Goal: Information Seeking & Learning: Check status

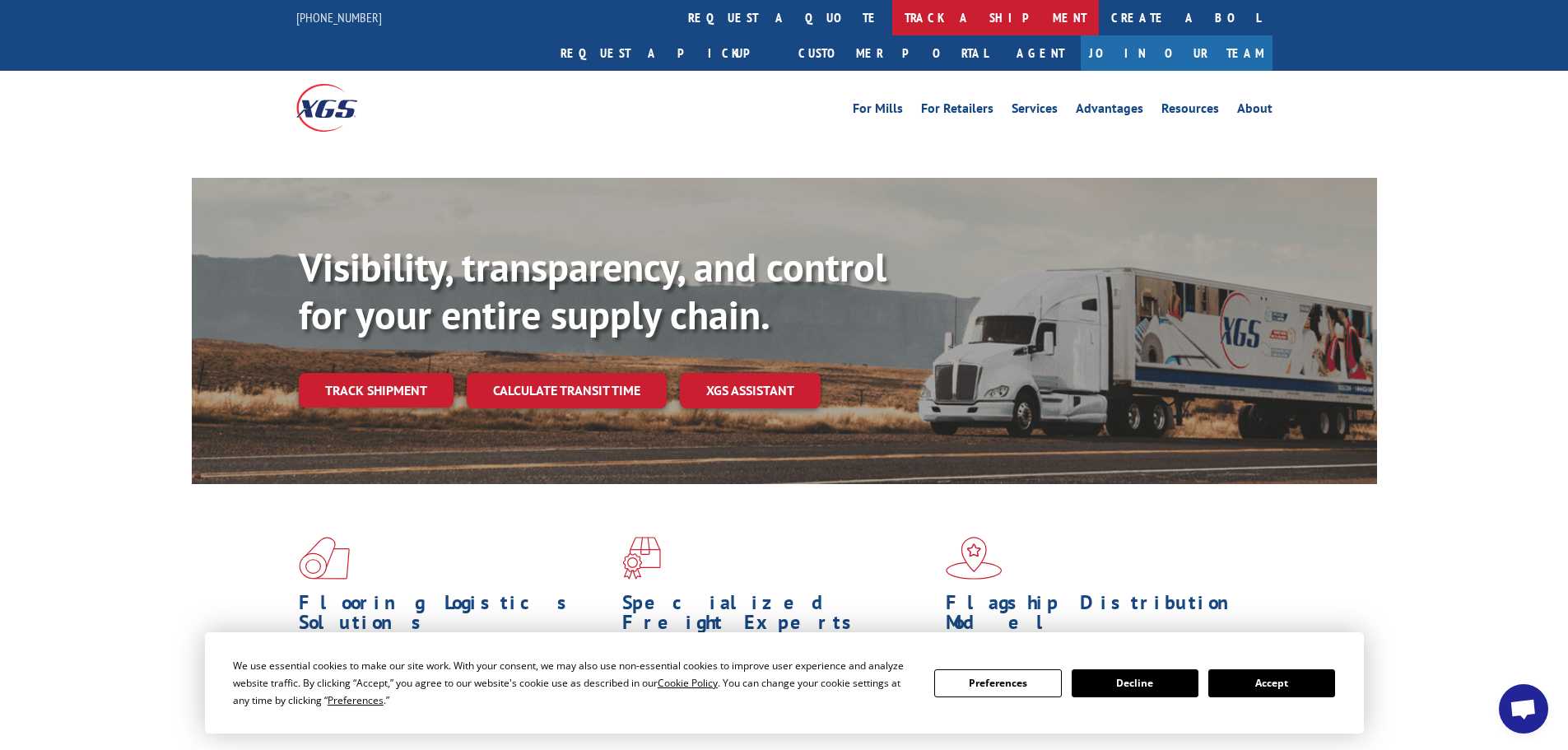
click at [892, 18] on link "track a shipment" at bounding box center [996, 17] width 207 height 36
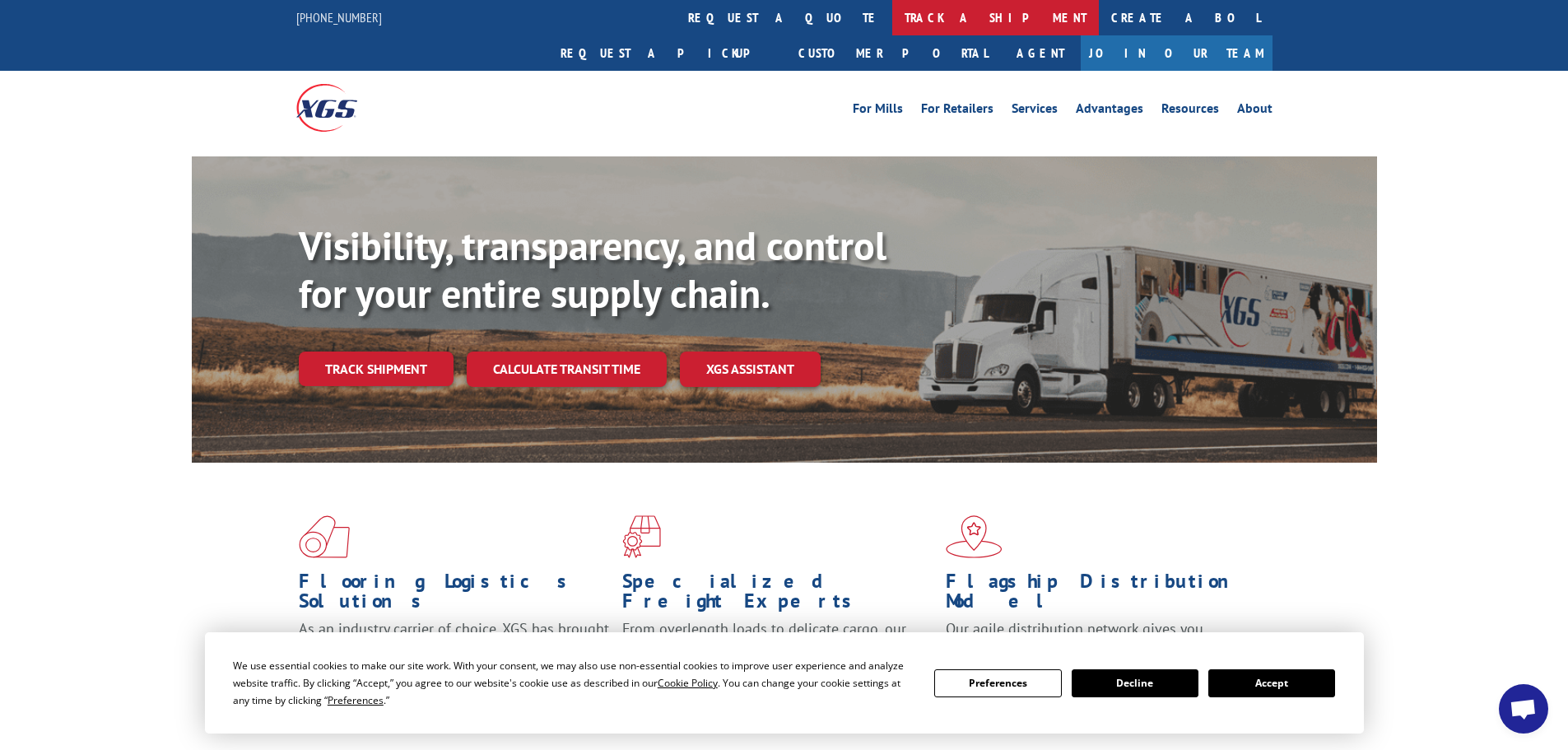
click at [892, 19] on link "track a shipment" at bounding box center [996, 17] width 207 height 36
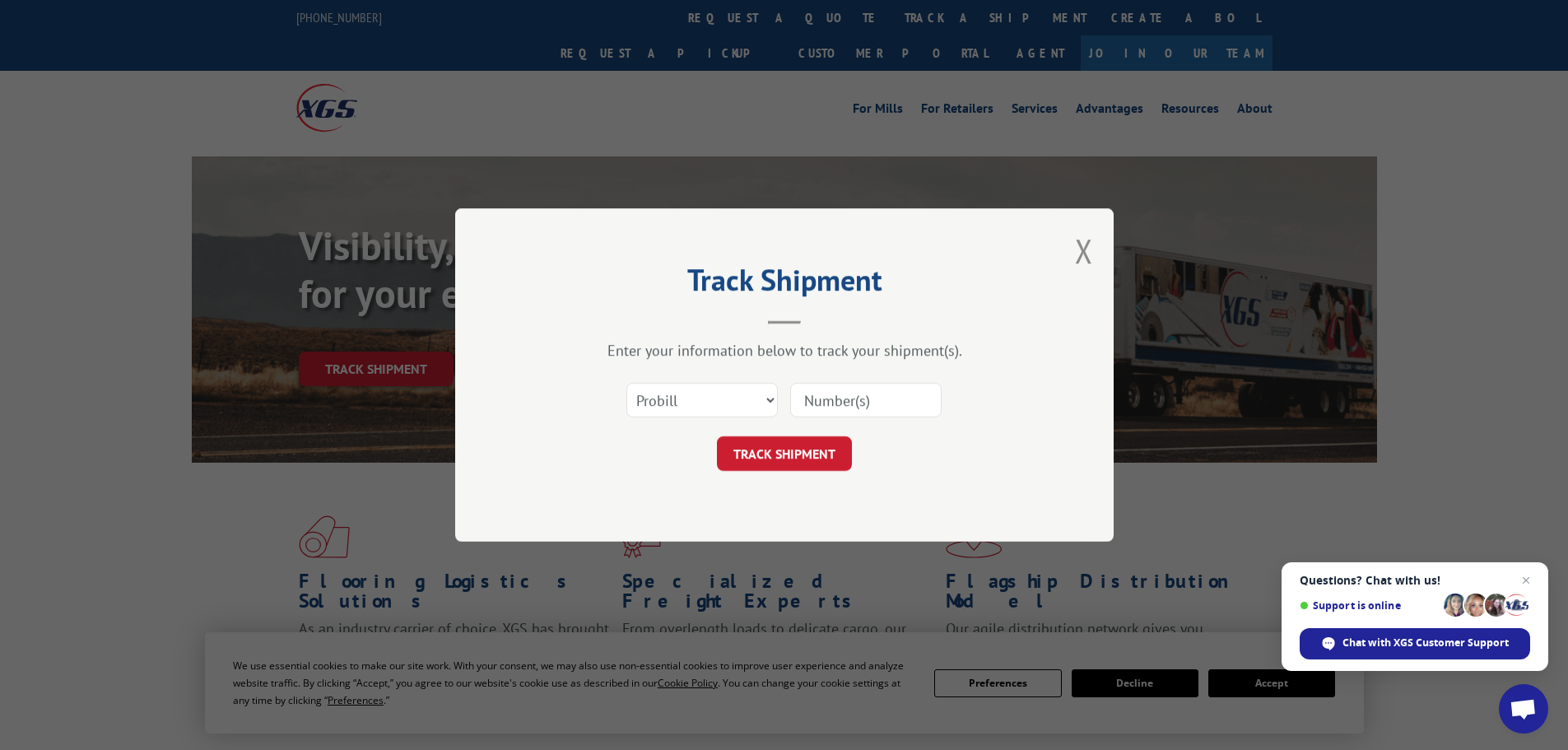
click at [806, 397] on input at bounding box center [865, 400] width 152 height 35
paste input "17524250"
type input "17524250"
click at [811, 442] on button "TRACK SHIPMENT" at bounding box center [784, 454] width 135 height 35
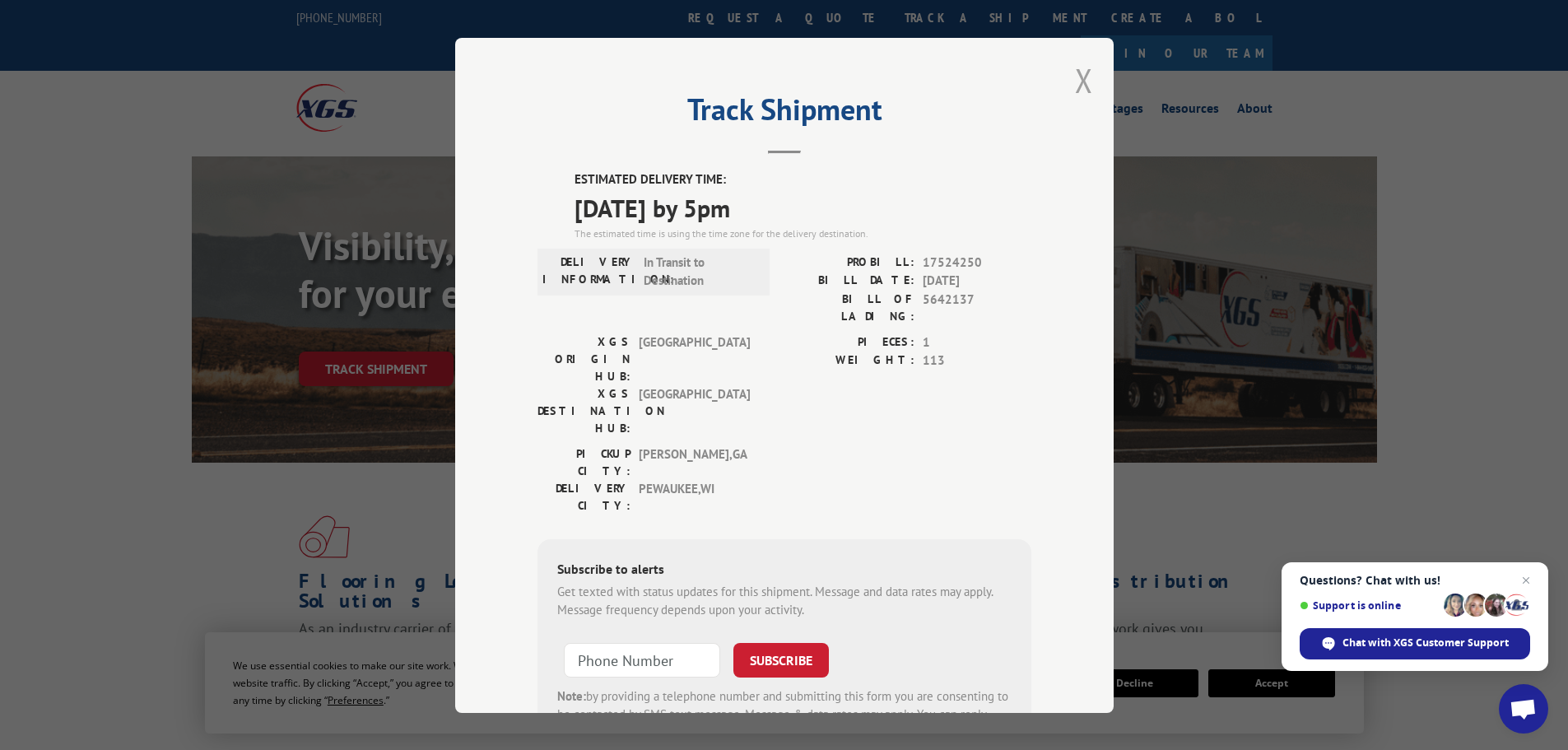
click at [1082, 84] on button "Close modal" at bounding box center [1084, 80] width 18 height 44
